Goal: Navigation & Orientation: Find specific page/section

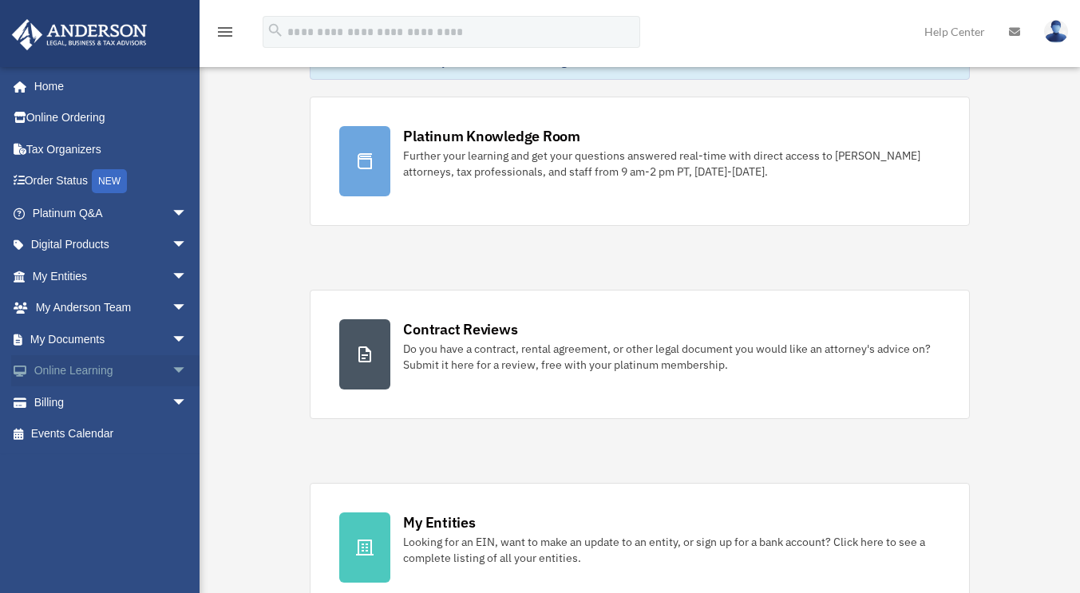
scroll to position [80, 0]
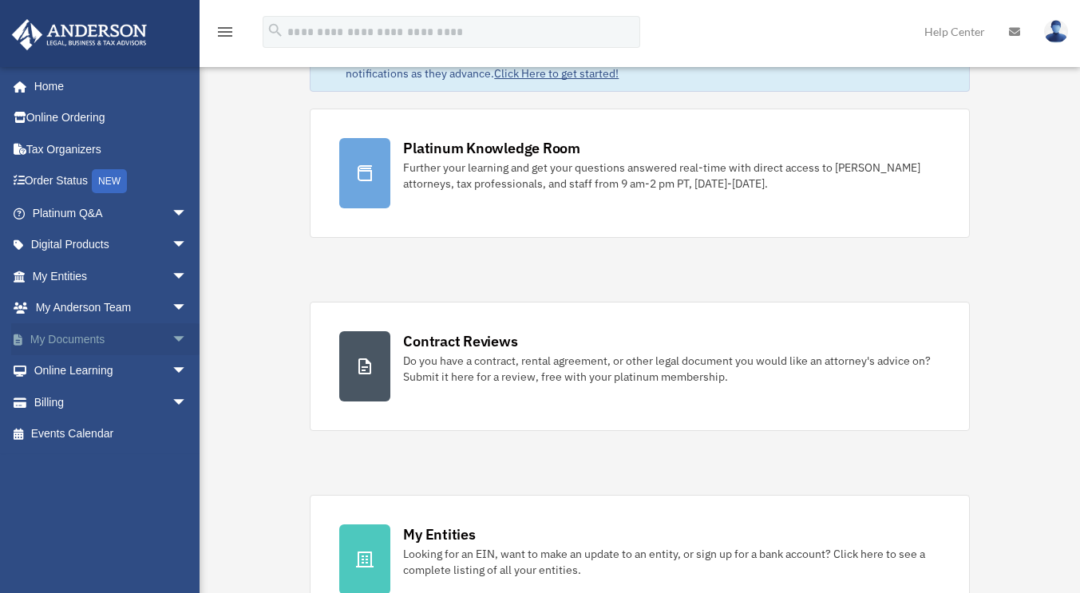
click at [172, 339] on span "arrow_drop_down" at bounding box center [188, 339] width 32 height 33
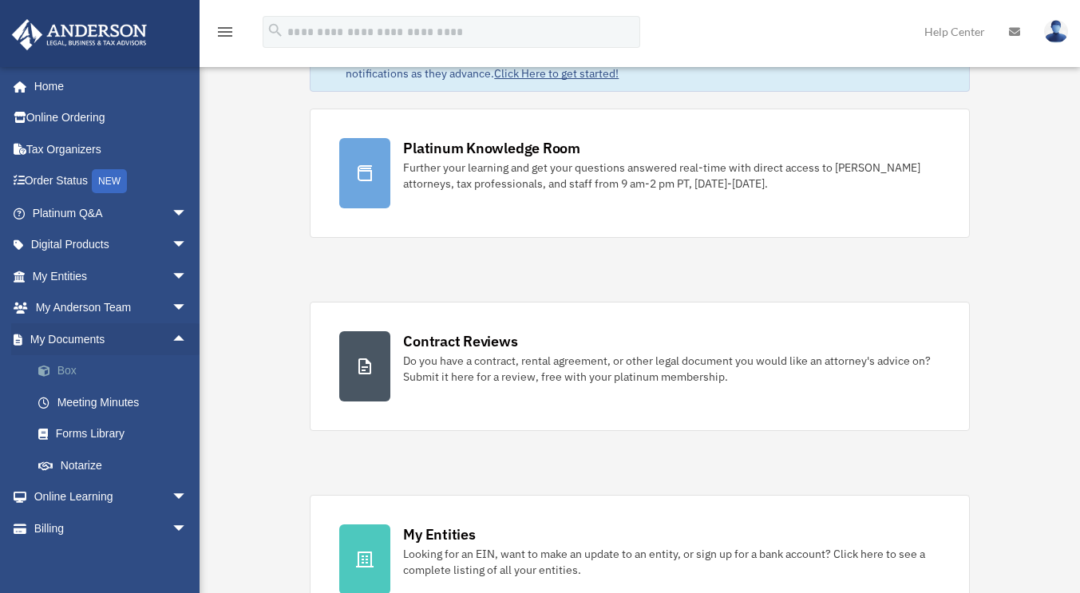
click at [49, 372] on span at bounding box center [52, 371] width 10 height 11
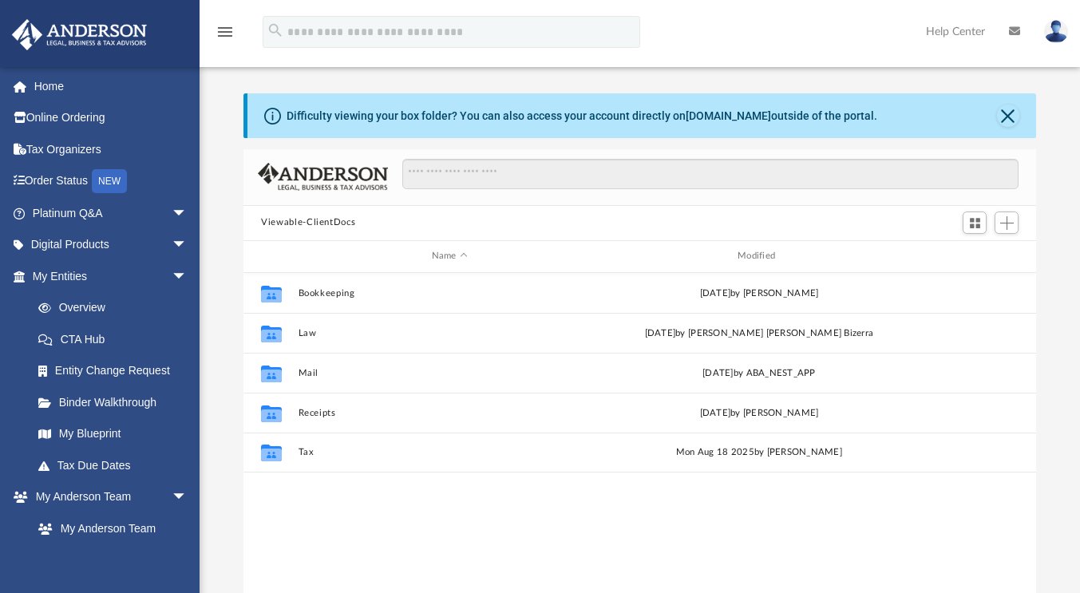
scroll to position [13, 13]
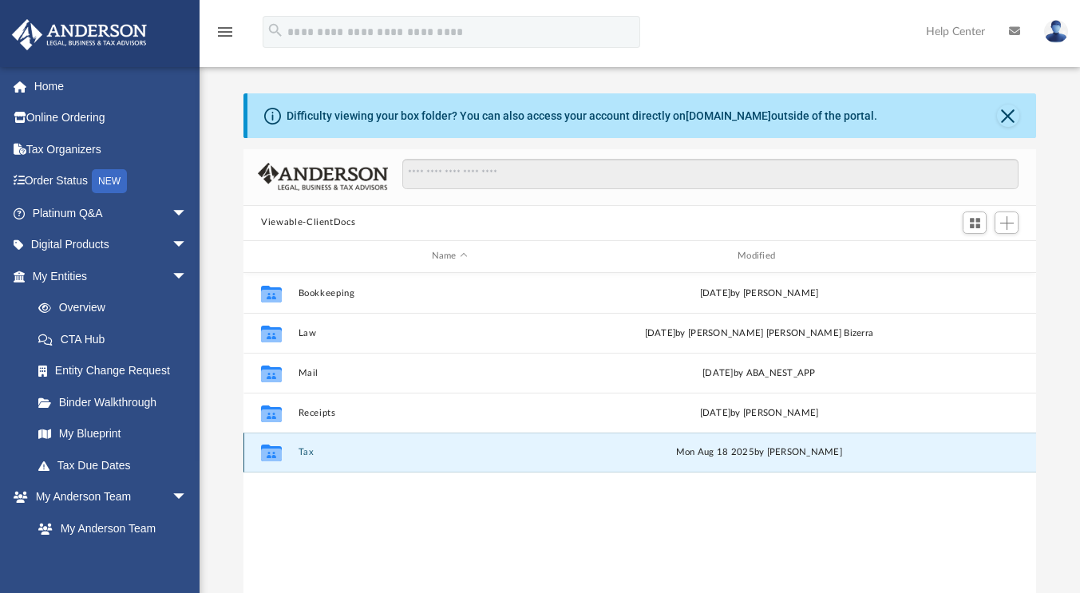
click at [305, 449] on button "Tax" at bounding box center [450, 452] width 302 height 10
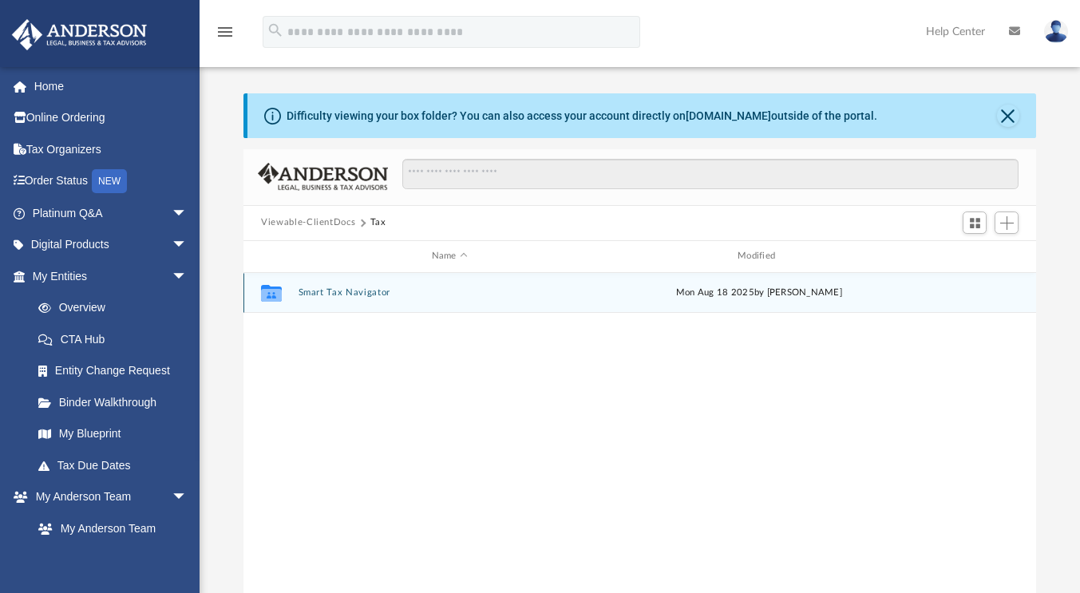
click at [341, 293] on button "Smart Tax Navigator" at bounding box center [450, 292] width 302 height 10
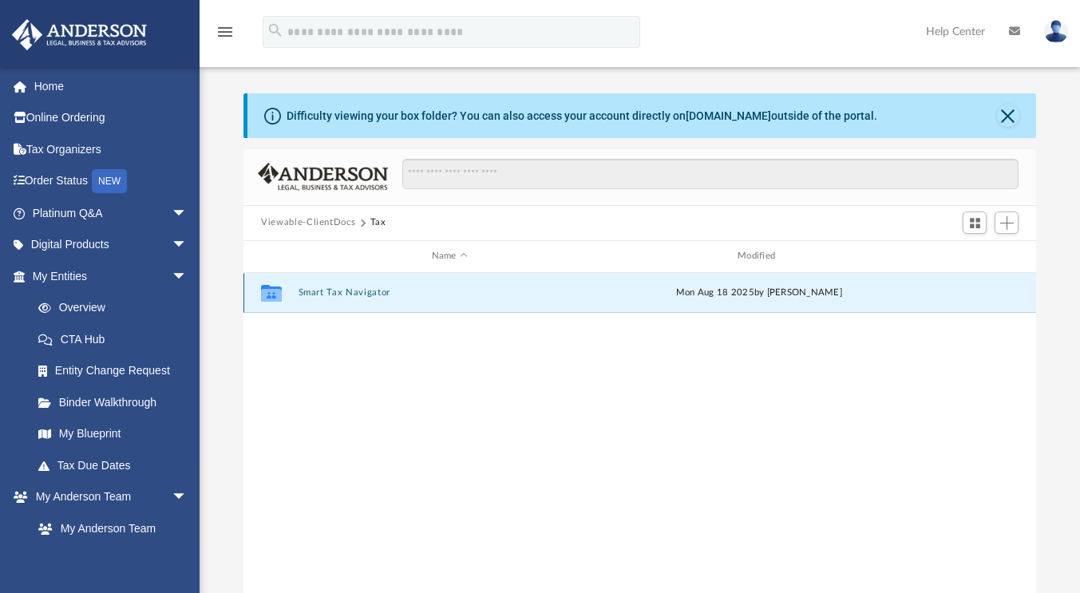
click at [341, 293] on button "Smart Tax Navigator" at bounding box center [450, 292] width 302 height 10
